Goal: Information Seeking & Learning: Learn about a topic

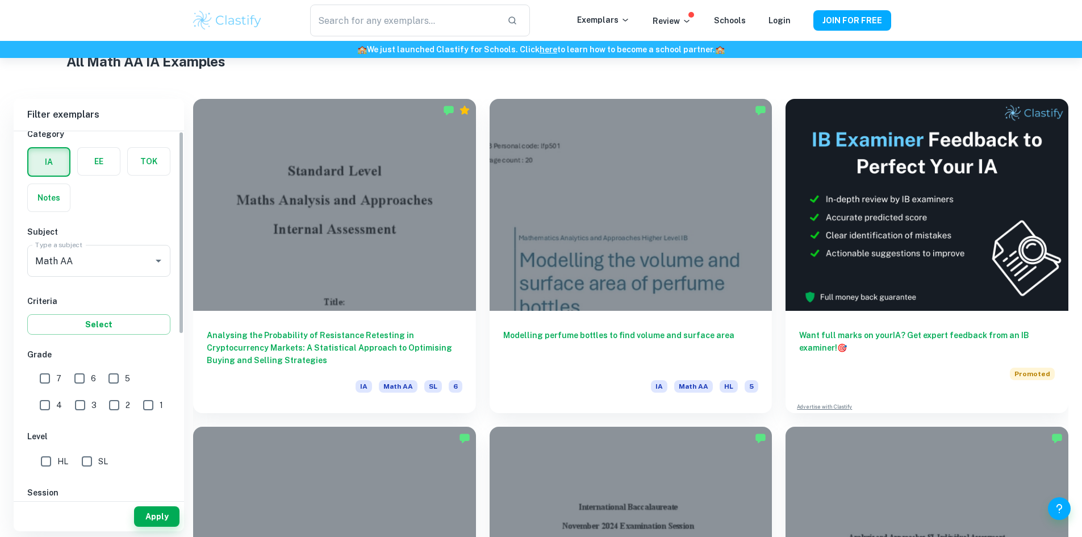
scroll to position [57, 0]
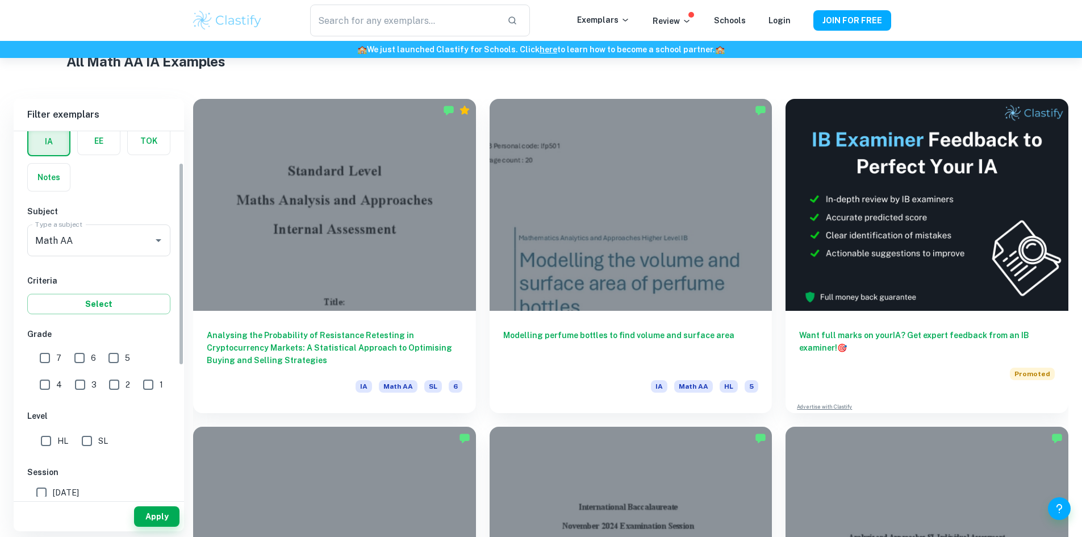
click at [35, 369] on input "7" at bounding box center [45, 357] width 23 height 23
checkbox input "true"
click at [164, 510] on button "Apply" at bounding box center [156, 516] width 45 height 20
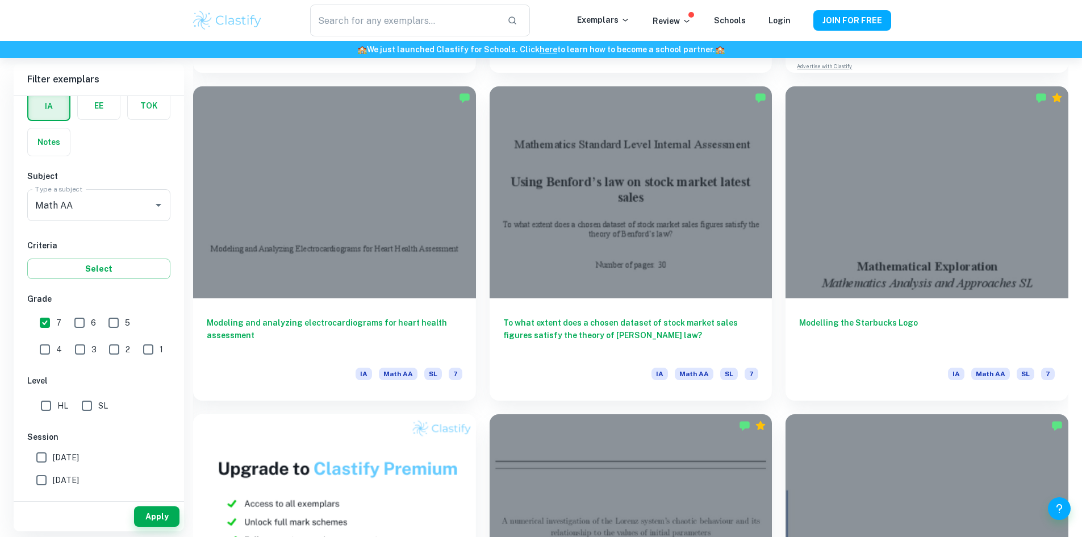
scroll to position [625, 0]
click at [465, 22] on input "text" at bounding box center [403, 21] width 187 height 32
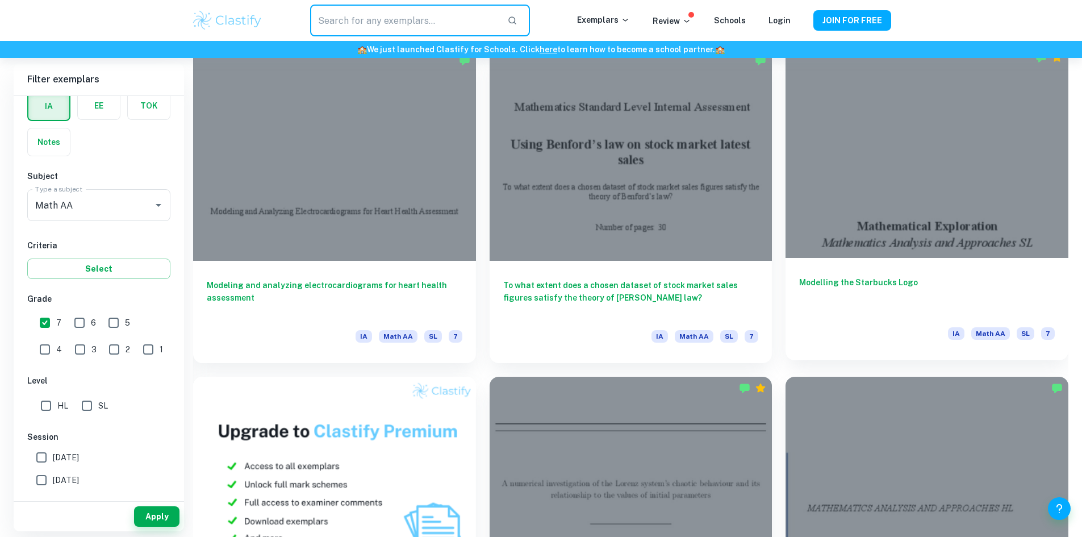
scroll to position [682, 0]
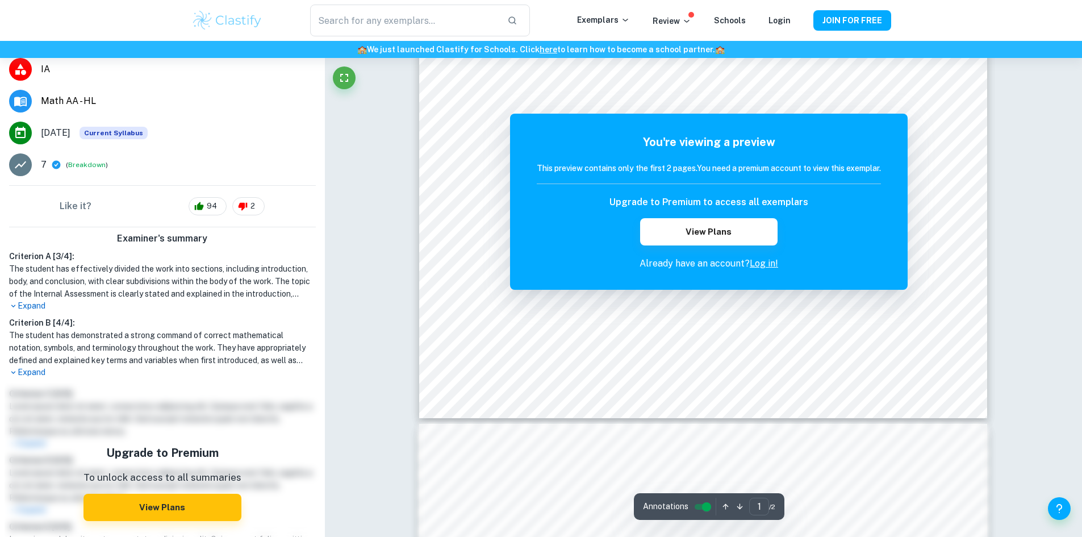
scroll to position [190, 0]
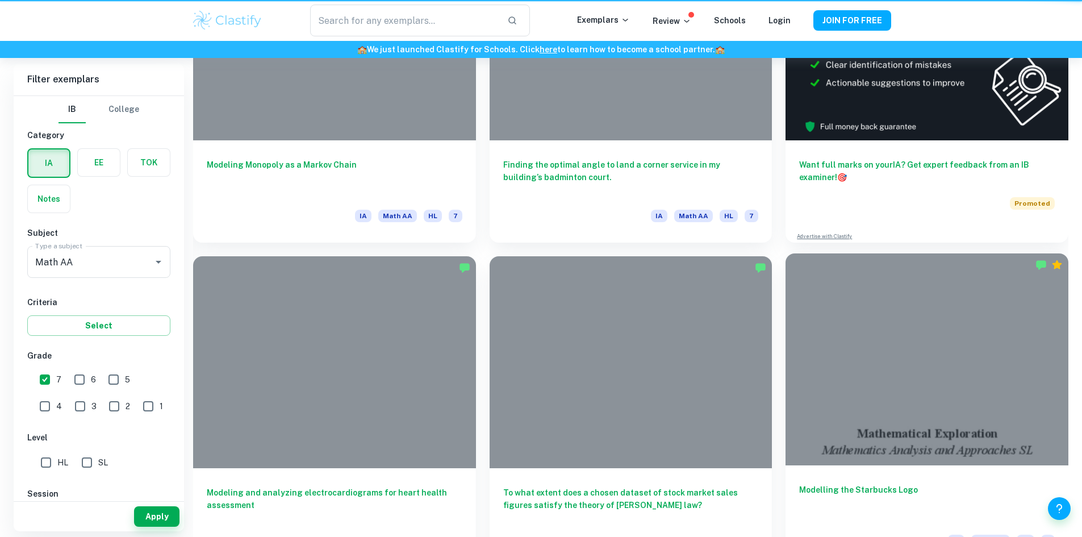
scroll to position [682, 0]
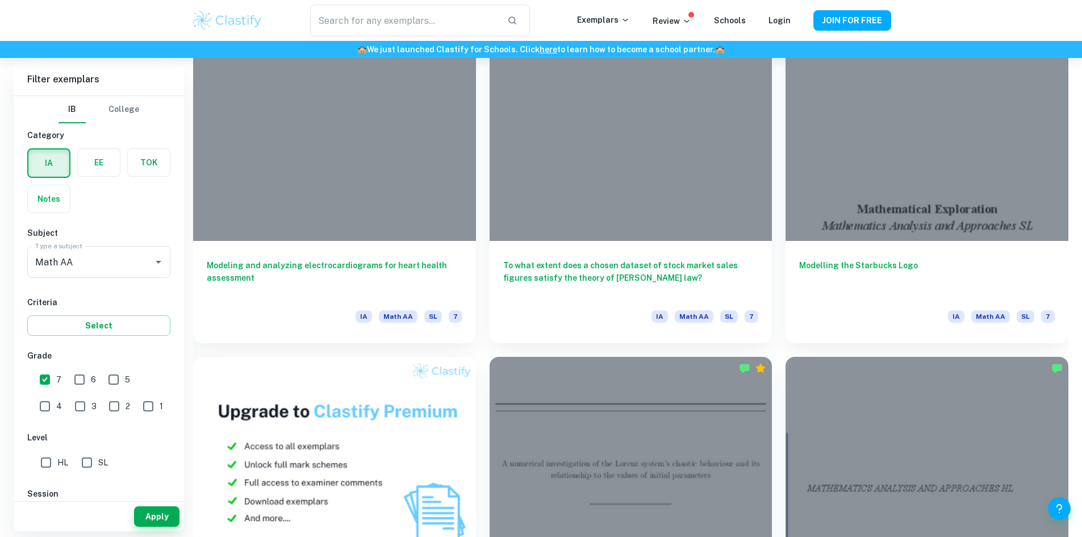
click at [465, 37] on div "​ Exemplars Review Schools Login JOIN FOR FREE" at bounding box center [541, 20] width 1082 height 41
click at [458, 20] on input "text" at bounding box center [403, 21] width 187 height 32
type input "paradox"
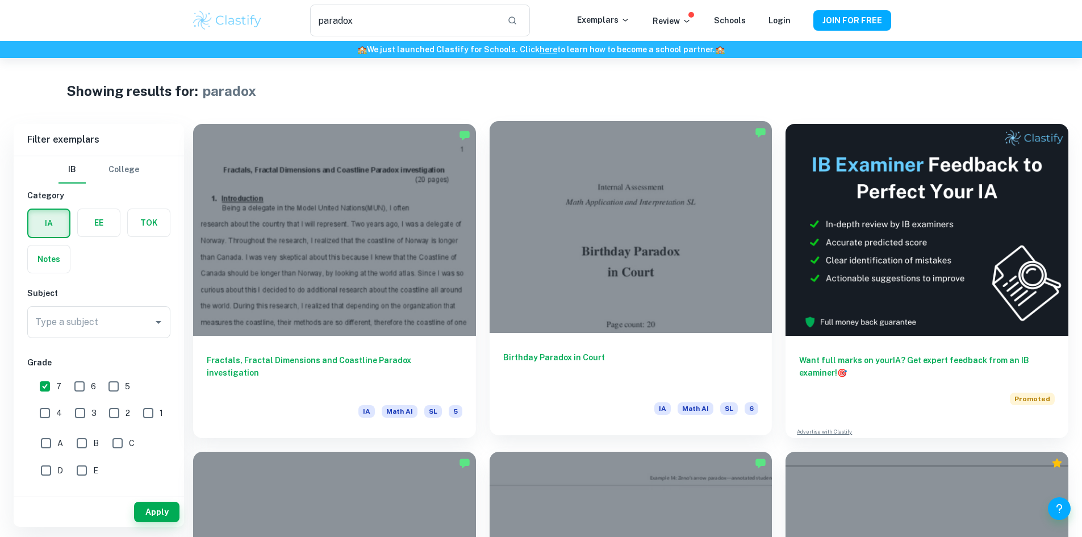
click at [504, 202] on div at bounding box center [631, 227] width 283 height 212
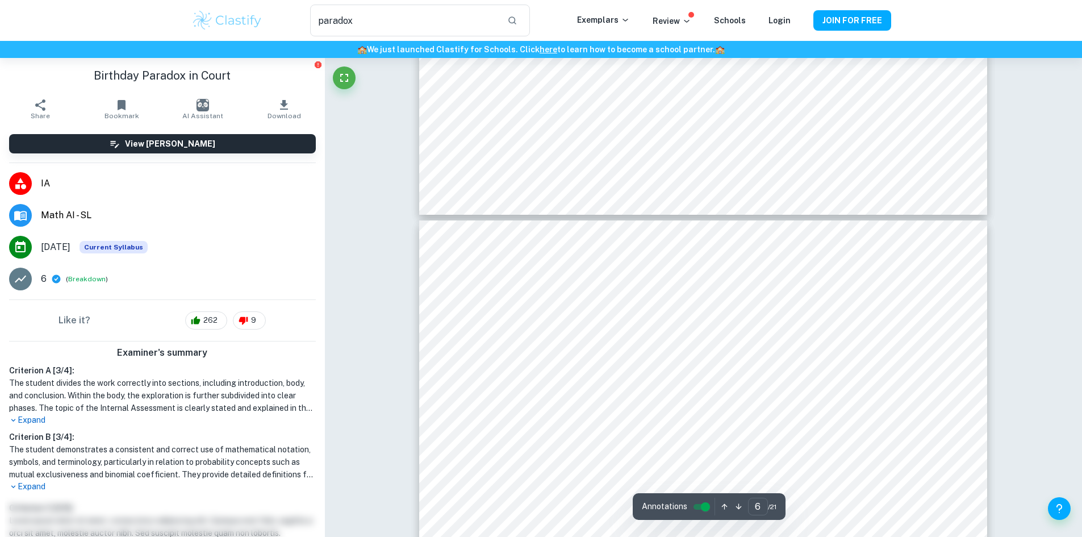
type input "7"
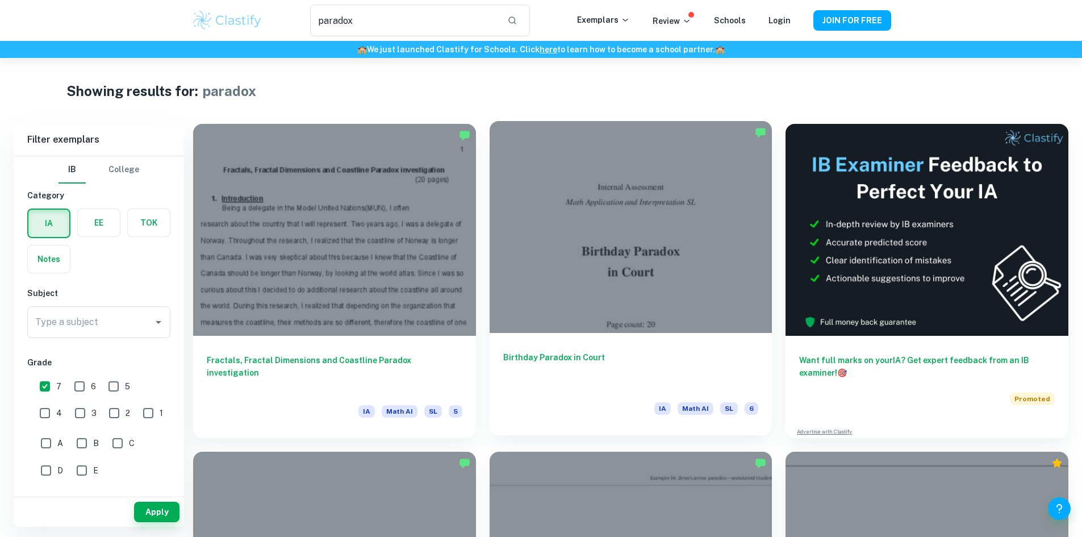
click at [490, 199] on div at bounding box center [631, 227] width 283 height 212
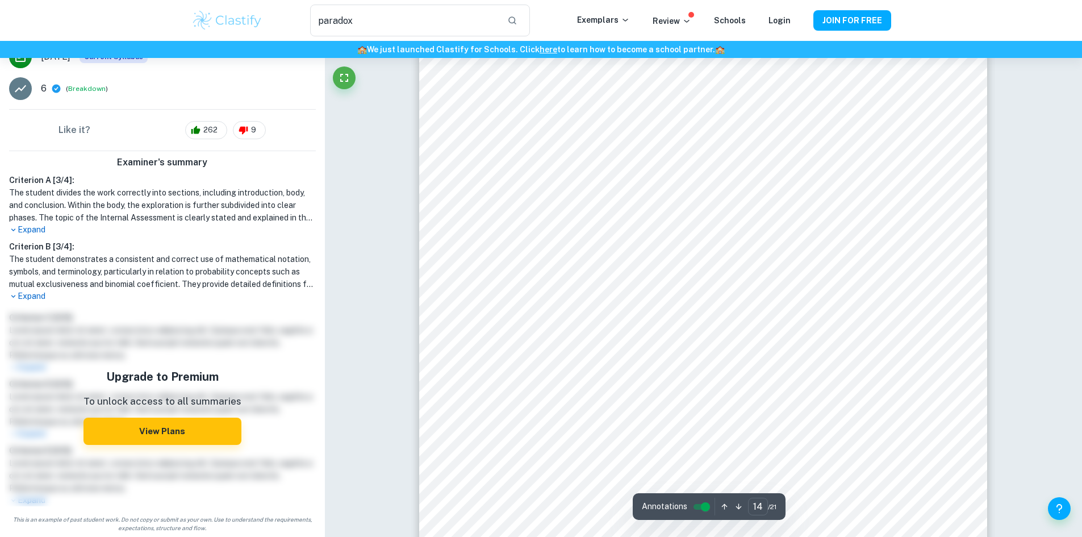
scroll to position [10029, 0]
type input "13"
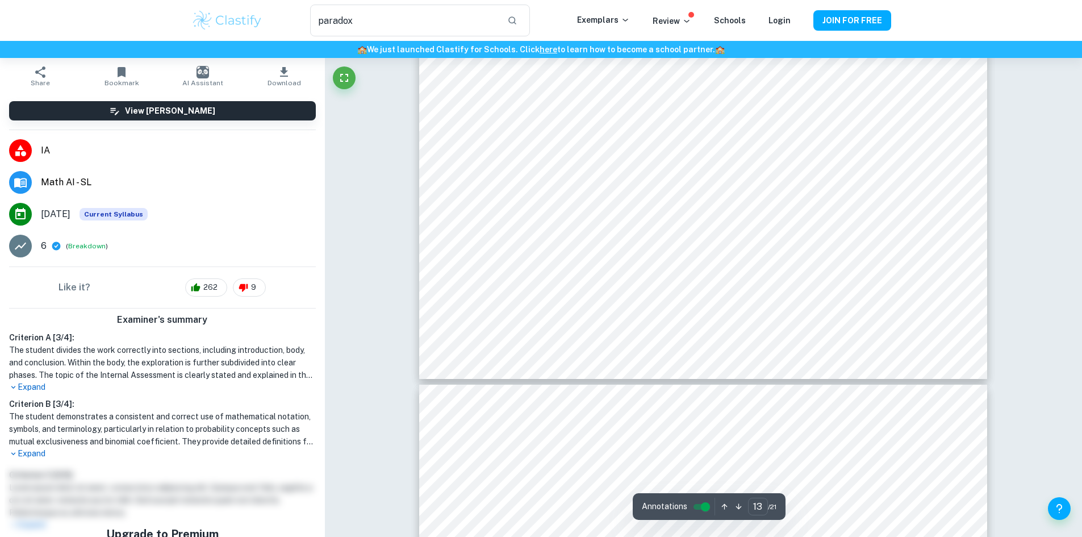
scroll to position [20, 0]
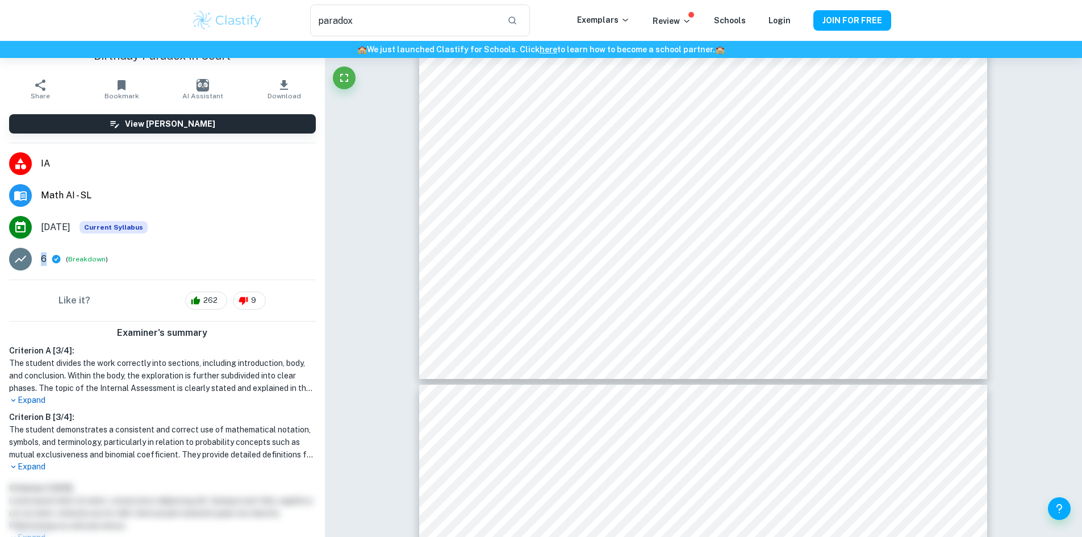
click at [41, 258] on p "6" at bounding box center [44, 259] width 6 height 14
click at [215, 290] on div "Like it? 262 9" at bounding box center [162, 300] width 325 height 41
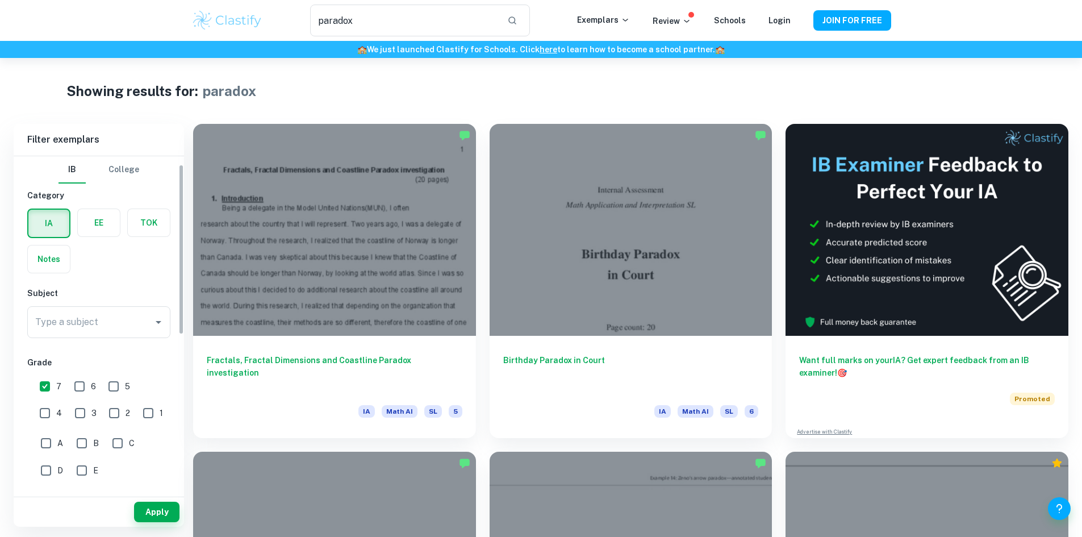
scroll to position [170, 0]
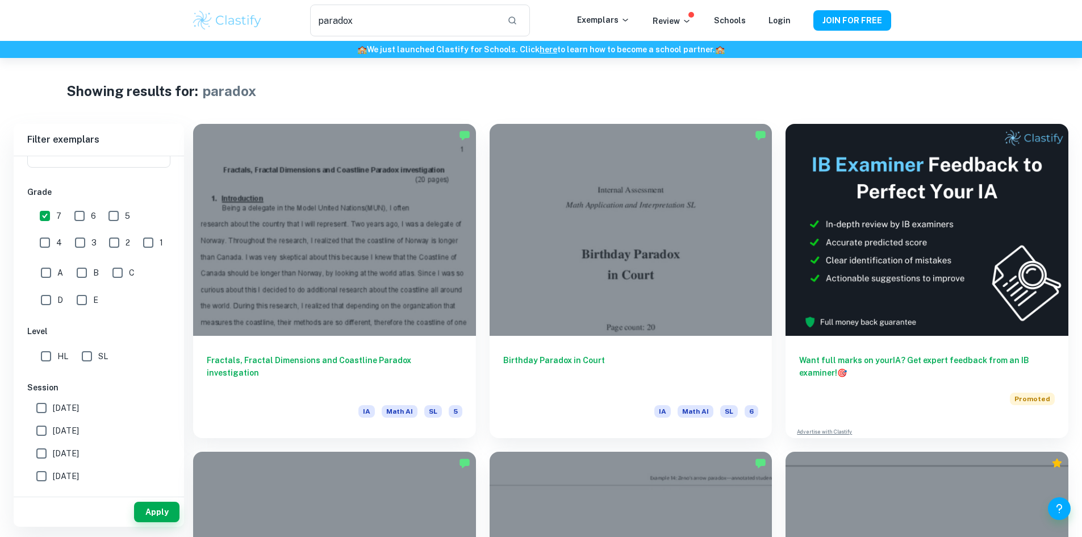
click at [42, 354] on input "HL" at bounding box center [46, 356] width 23 height 23
checkbox input "true"
click at [151, 502] on button "Apply" at bounding box center [156, 512] width 45 height 20
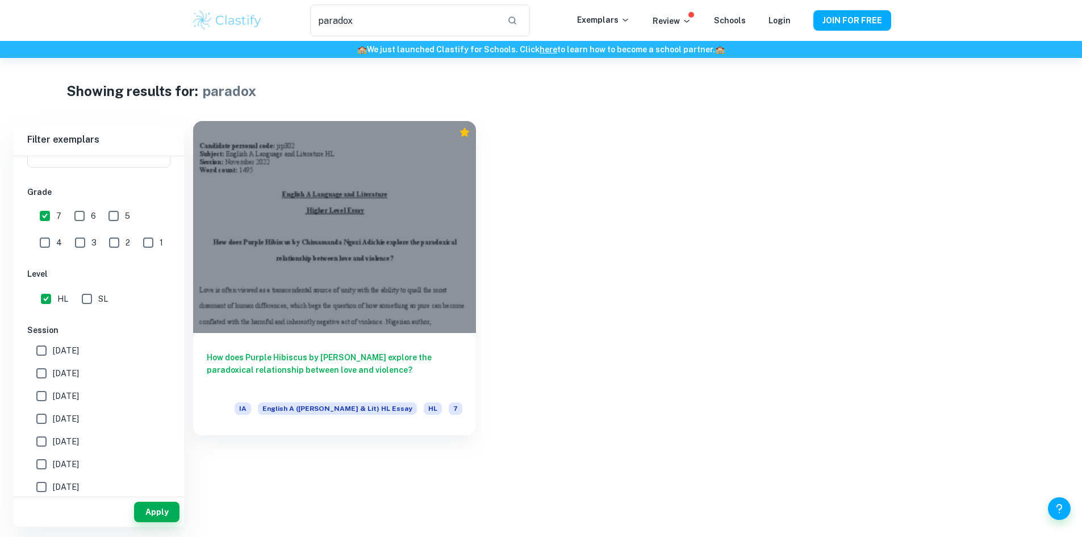
click at [297, 257] on div at bounding box center [334, 227] width 283 height 212
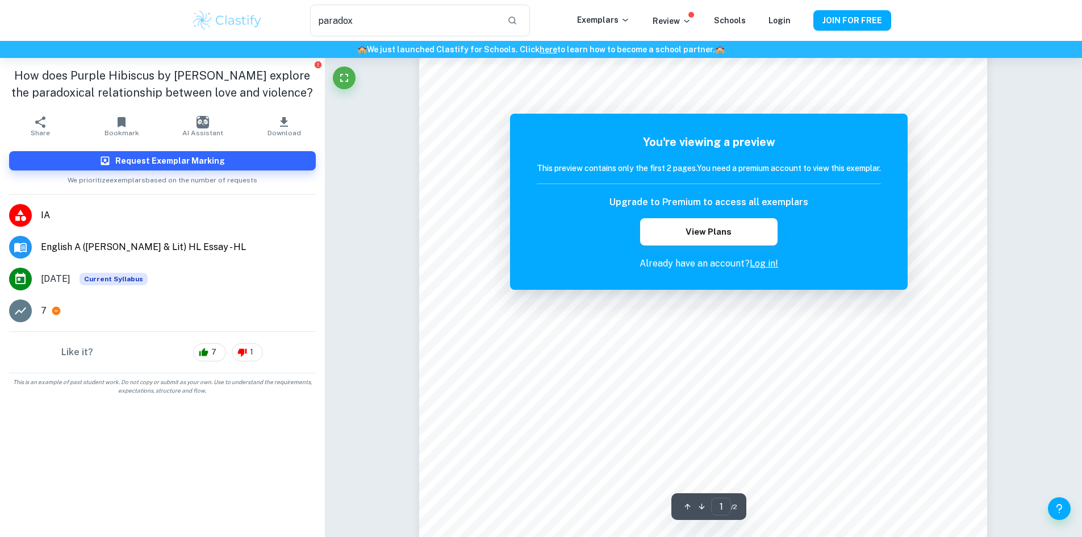
scroll to position [454, 0]
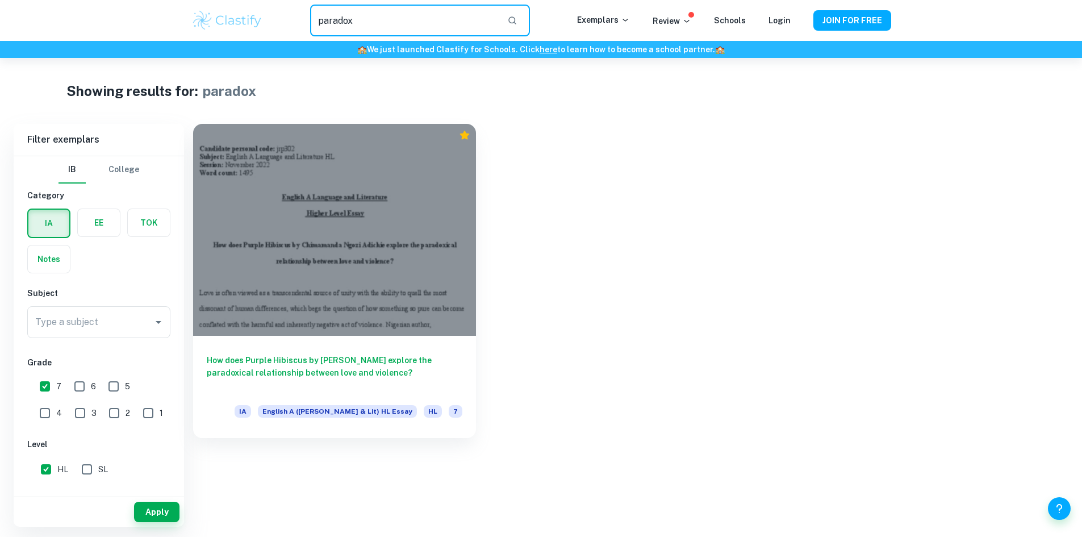
drag, startPoint x: 402, startPoint y: 28, endPoint x: 191, endPoint y: 28, distance: 210.7
click at [191, 28] on div "paradox ​ Exemplars Review Schools Login JOIN FOR FREE" at bounding box center [541, 21] width 727 height 32
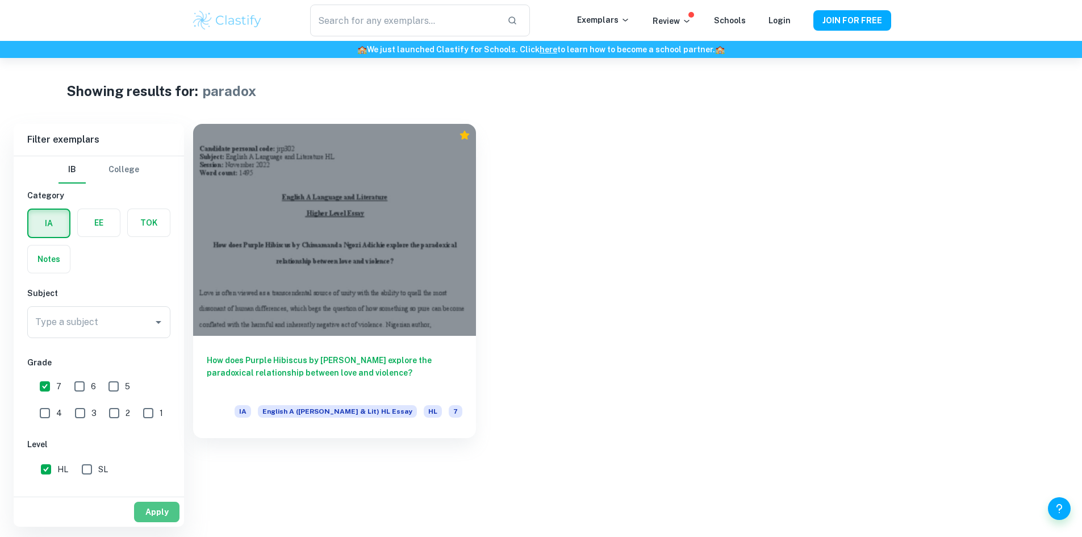
click at [154, 515] on button "Apply" at bounding box center [156, 512] width 45 height 20
click at [115, 335] on div "Type a subject" at bounding box center [98, 322] width 143 height 32
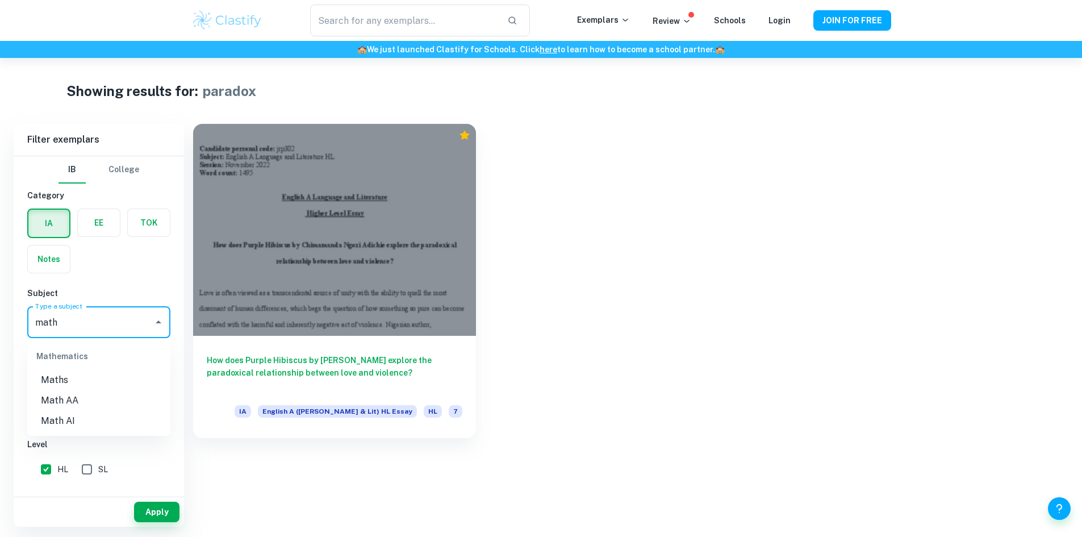
click at [69, 372] on li "Maths" at bounding box center [98, 380] width 143 height 20
click at [122, 328] on input "Maths" at bounding box center [82, 322] width 101 height 22
click at [80, 397] on li "Math AA" at bounding box center [98, 400] width 143 height 20
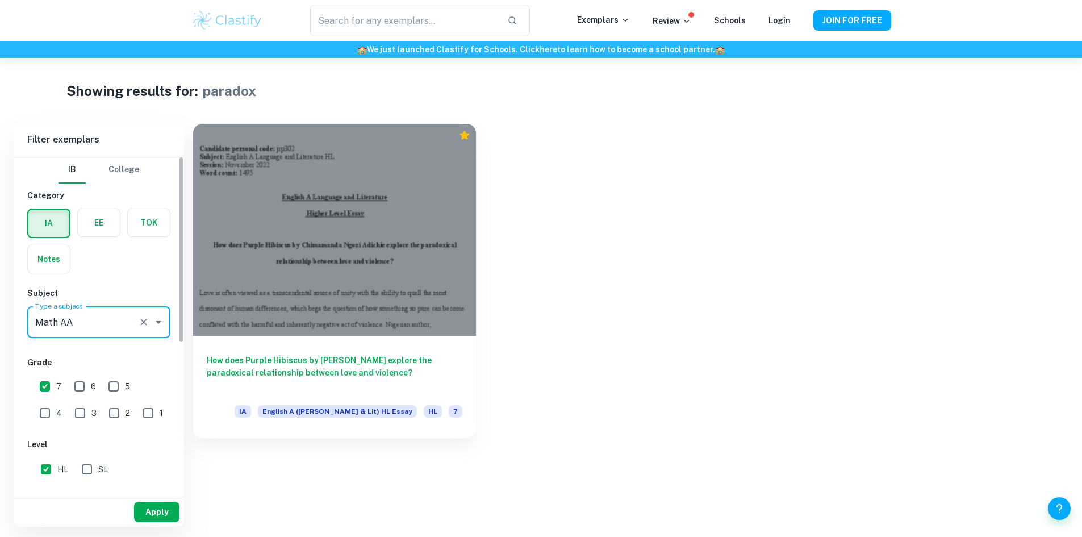
type input "Math AA"
click at [151, 502] on button "Apply" at bounding box center [156, 512] width 45 height 20
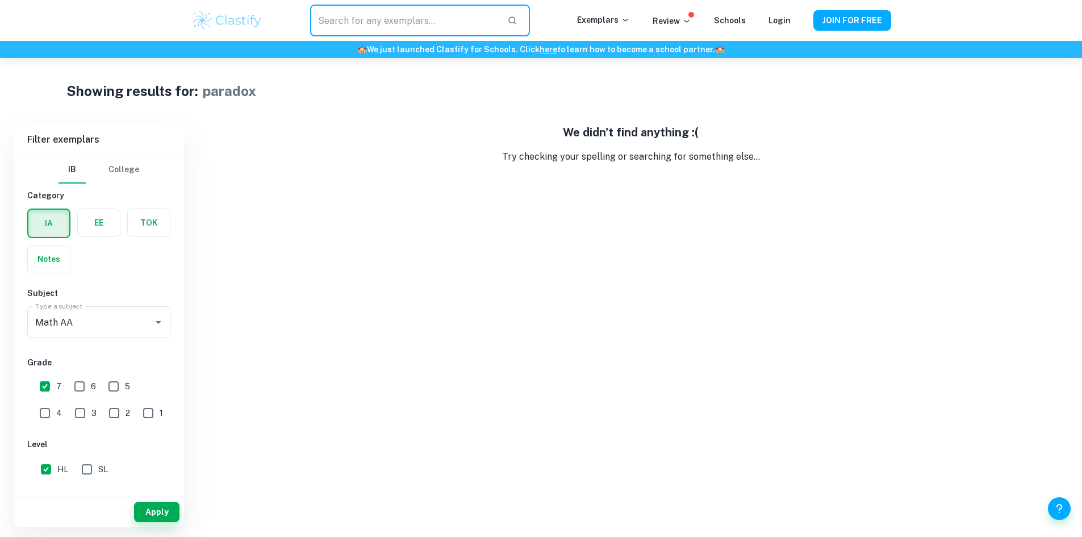
drag, startPoint x: 345, startPoint y: 18, endPoint x: 239, endPoint y: 18, distance: 106.2
click at [239, 18] on div "​ Exemplars Review Schools Login JOIN FOR FREE" at bounding box center [541, 21] width 727 height 32
click at [350, 22] on input "text" at bounding box center [403, 21] width 187 height 32
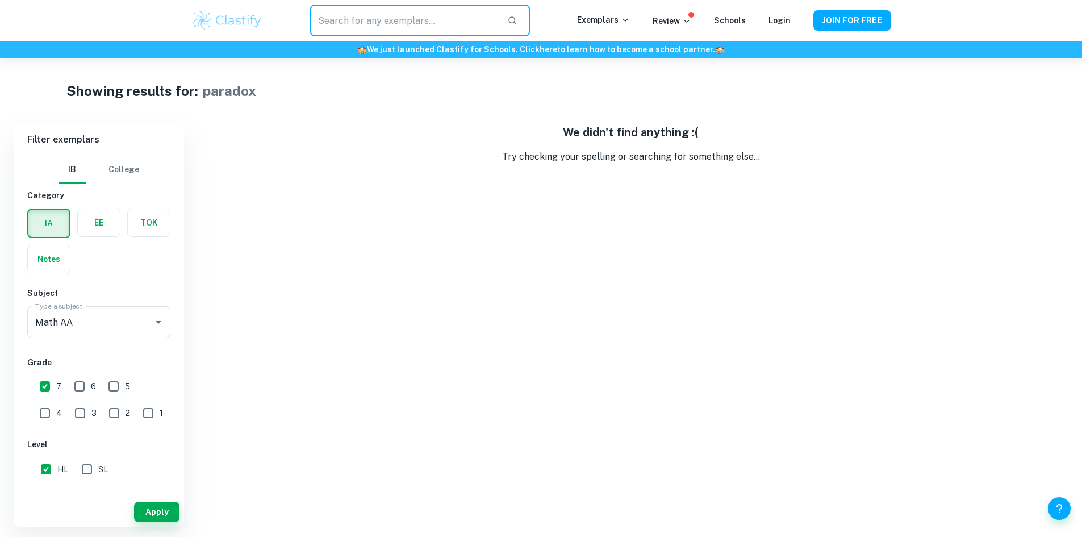
type input "paradox"
click at [516, 20] on icon "button" at bounding box center [512, 20] width 10 height 10
click at [399, 21] on input "text" at bounding box center [403, 21] width 187 height 32
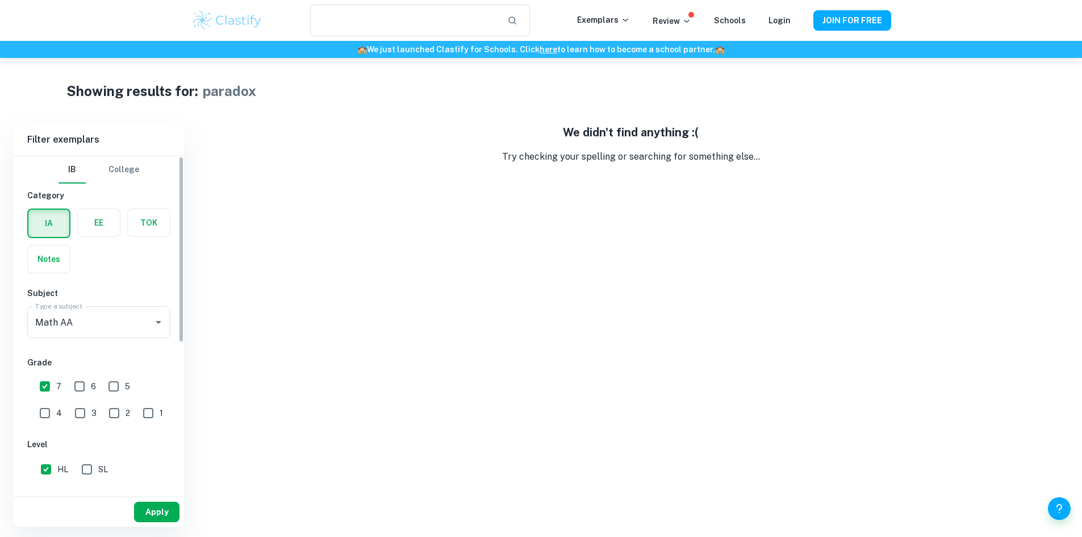
click at [147, 508] on button "Apply" at bounding box center [156, 512] width 45 height 20
click at [234, 24] on img at bounding box center [227, 20] width 72 height 23
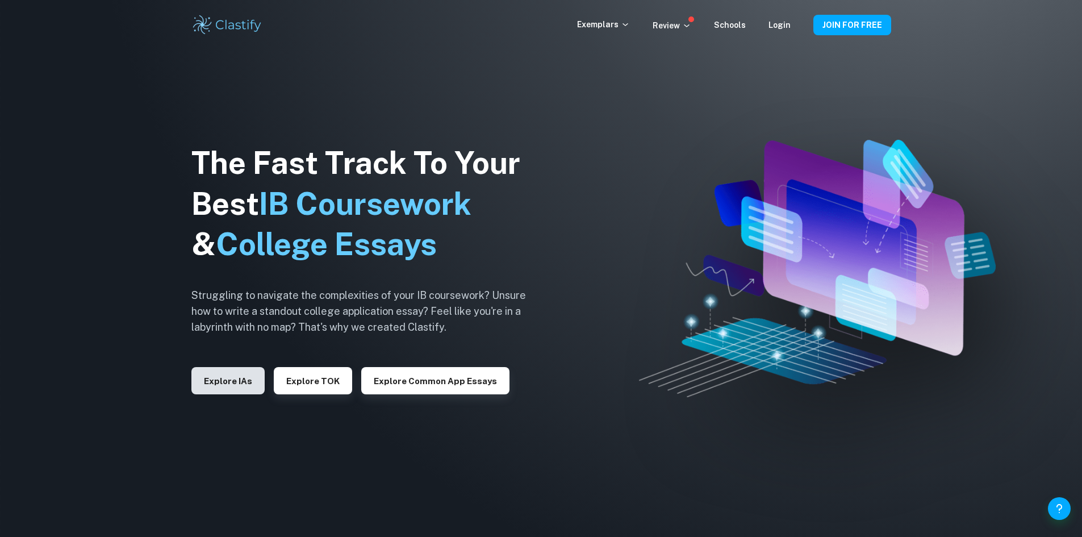
click at [226, 377] on button "Explore IAs" at bounding box center [227, 380] width 73 height 27
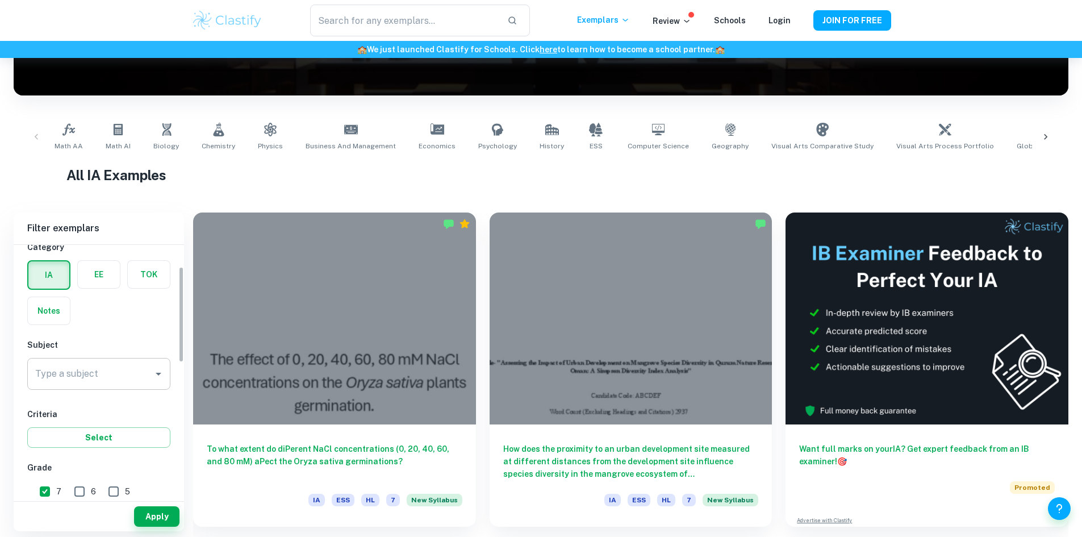
scroll to position [57, 0]
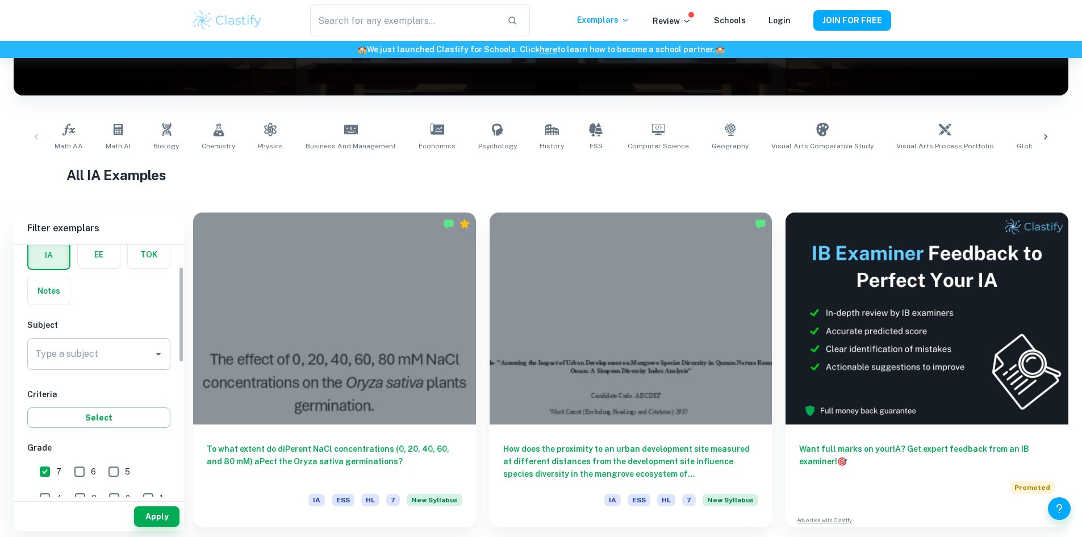
click at [115, 350] on input "Type a subject" at bounding box center [90, 354] width 116 height 22
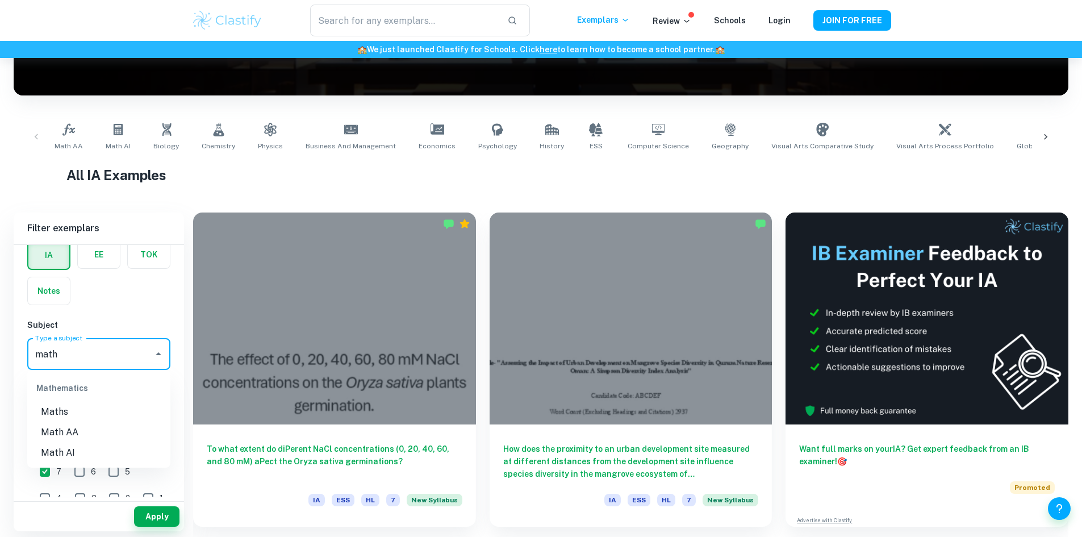
click at [97, 431] on li "Math AA" at bounding box center [98, 432] width 143 height 20
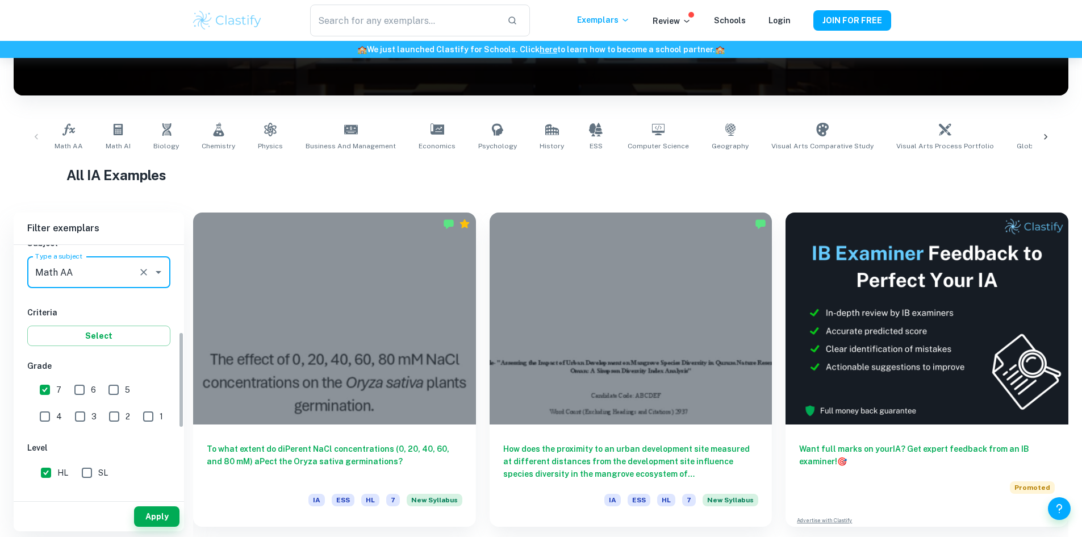
scroll to position [227, 0]
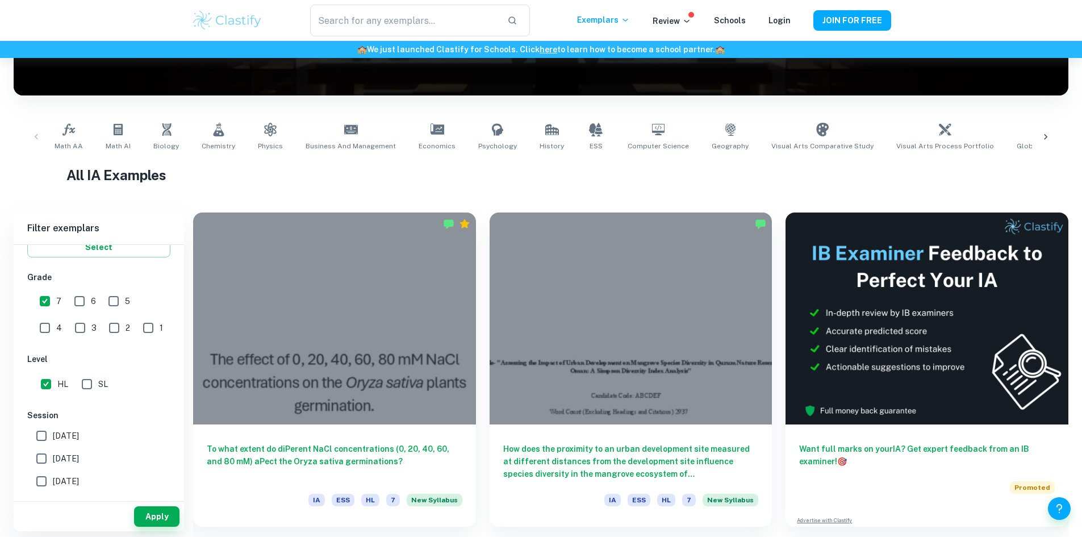
type input "Math AA"
click at [140, 506] on div "Apply" at bounding box center [99, 517] width 170 height 30
click at [143, 507] on button "Apply" at bounding box center [156, 516] width 45 height 20
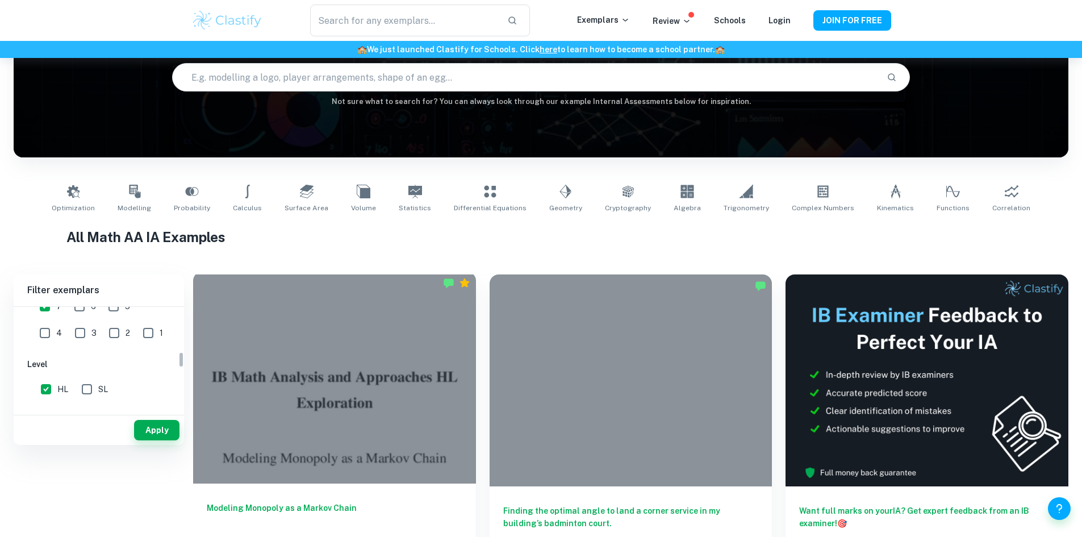
scroll to position [227, 0]
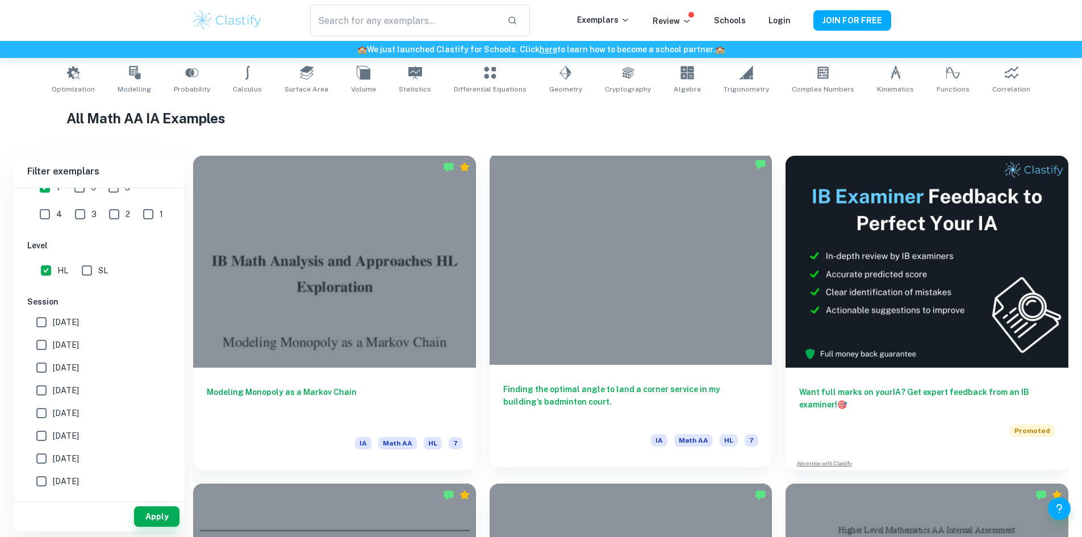
click at [490, 291] on div at bounding box center [631, 259] width 283 height 212
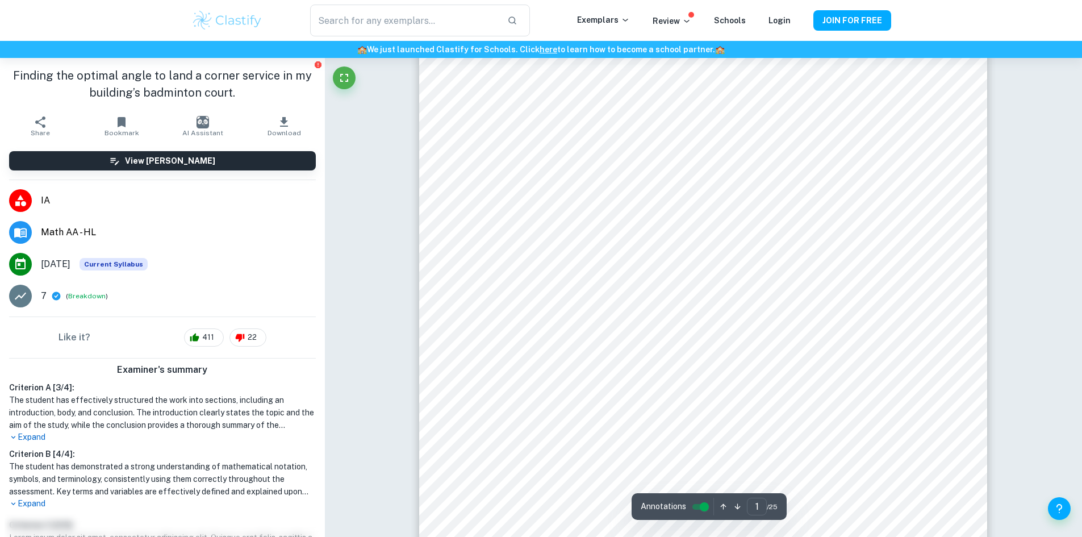
scroll to position [454, 0]
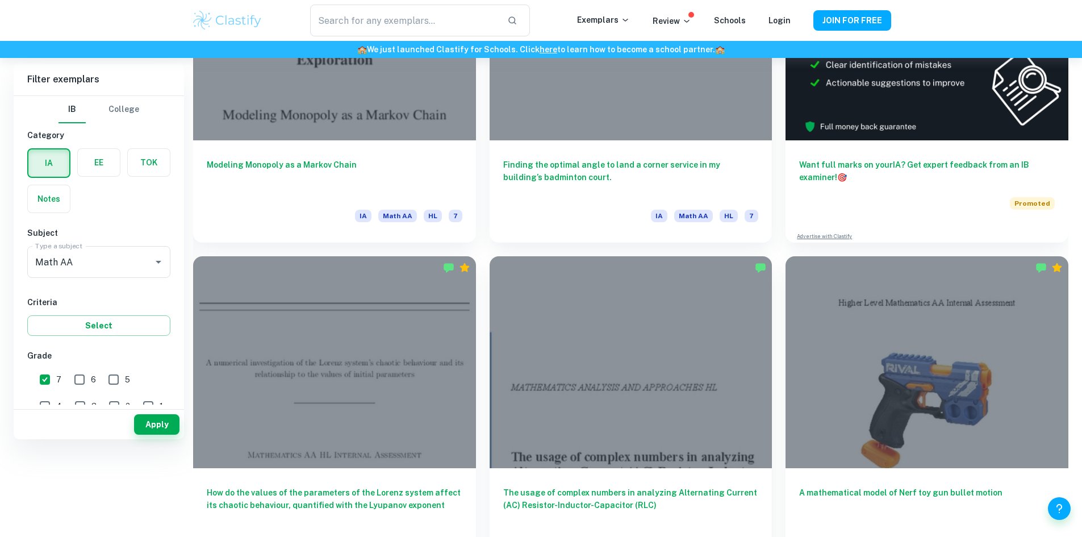
scroll to position [227, 0]
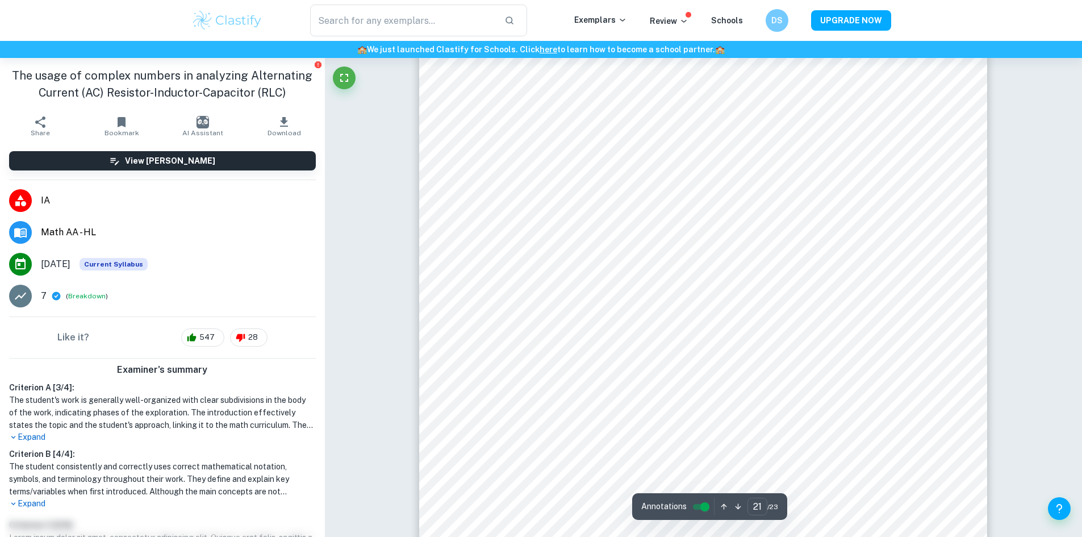
scroll to position [16984, 0]
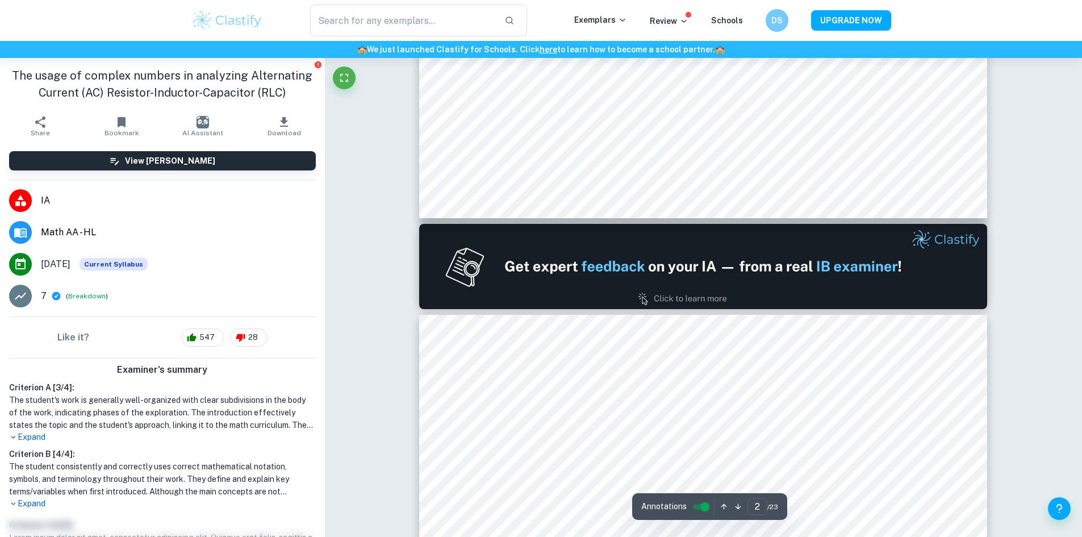
type input "1"
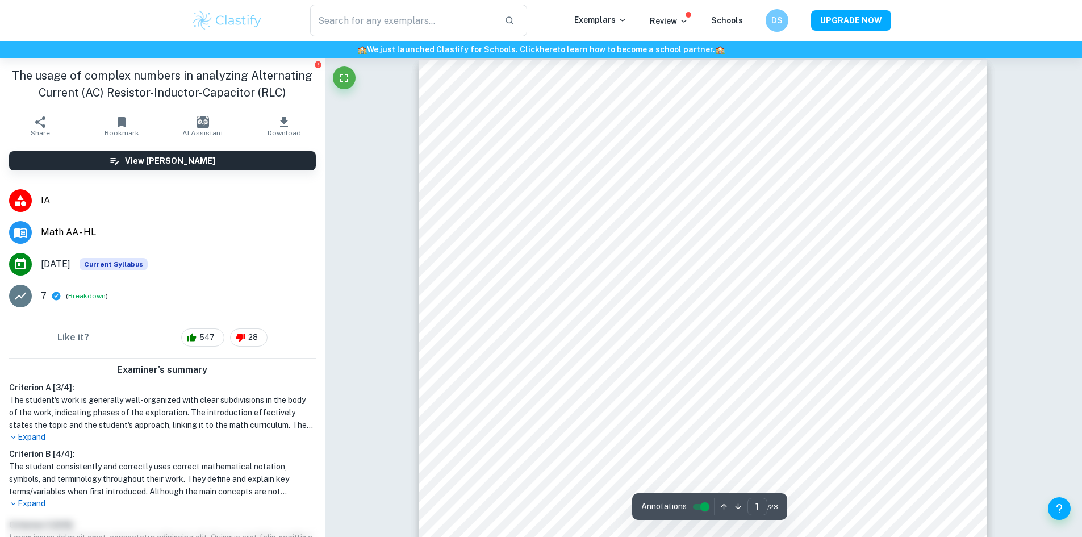
scroll to position [0, 0]
